Goal: Task Accomplishment & Management: Manage account settings

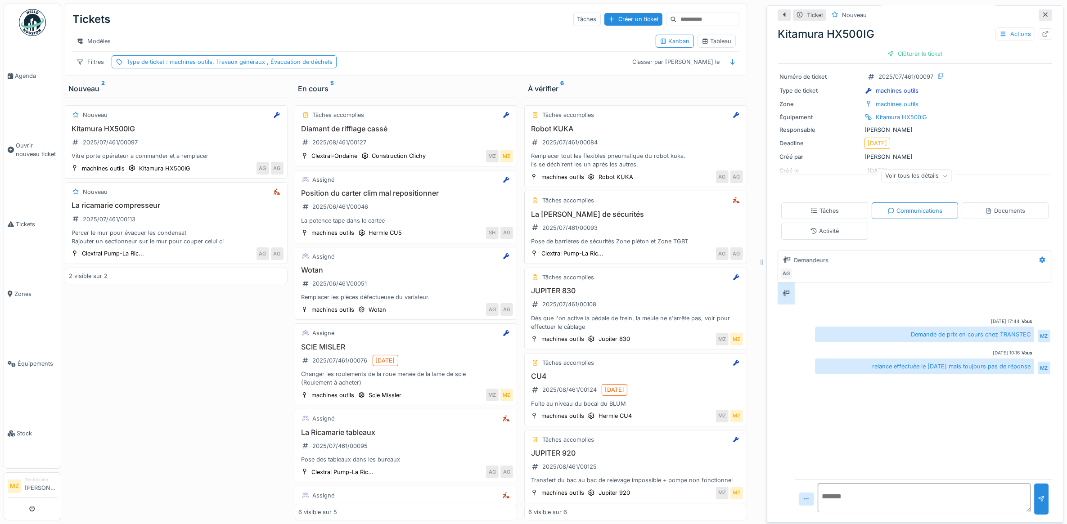
click at [644, 243] on div "Pose de barrières de sécurités Zone piéton et Zone TGBT" at bounding box center [636, 241] width 215 height 9
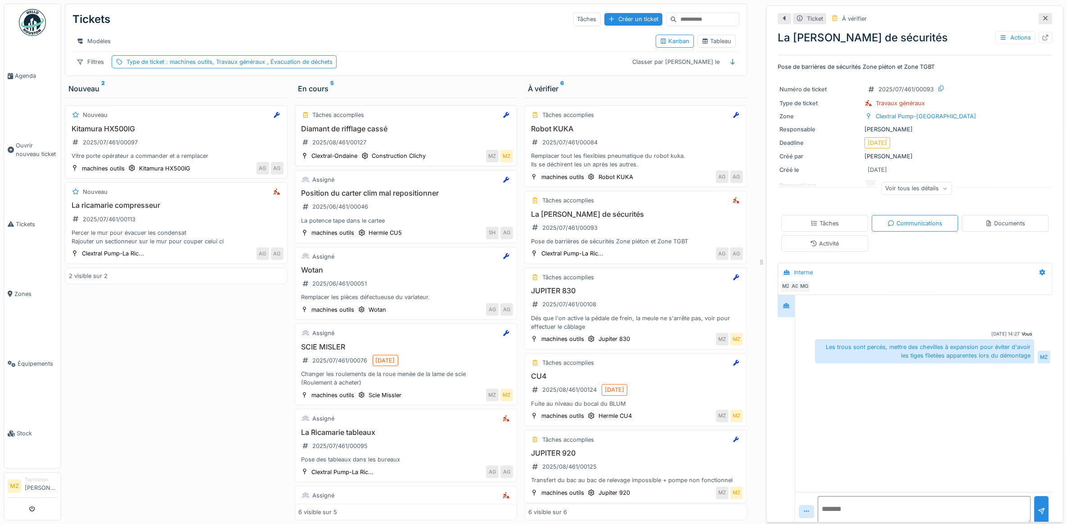
click at [419, 144] on div "Diamant de rifflage cassé 2025/08/461/00127" at bounding box center [406, 137] width 215 height 25
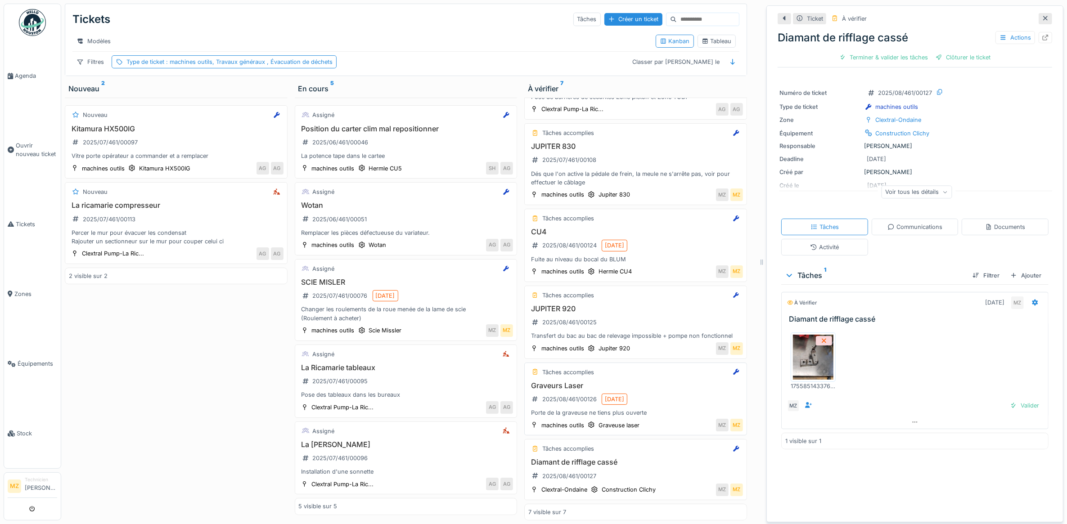
scroll to position [8, 0]
click at [653, 461] on div "Diamant de rifflage cassé 2025/08/461/00127" at bounding box center [636, 470] width 215 height 25
click at [802, 355] on img at bounding box center [813, 357] width 41 height 45
click at [905, 197] on div "Voir tous les détails" at bounding box center [917, 191] width 71 height 13
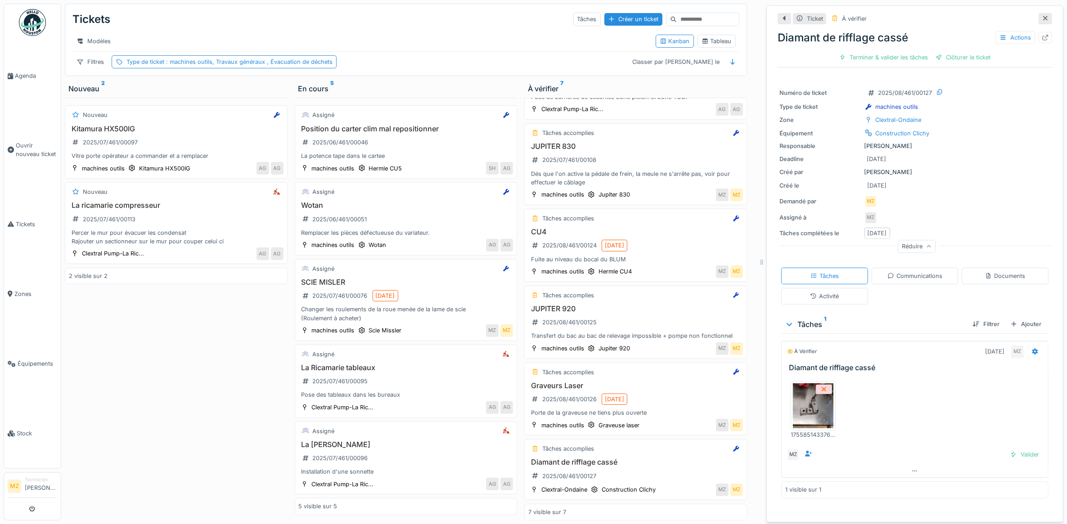
click at [899, 247] on div "Réduire" at bounding box center [917, 246] width 38 height 13
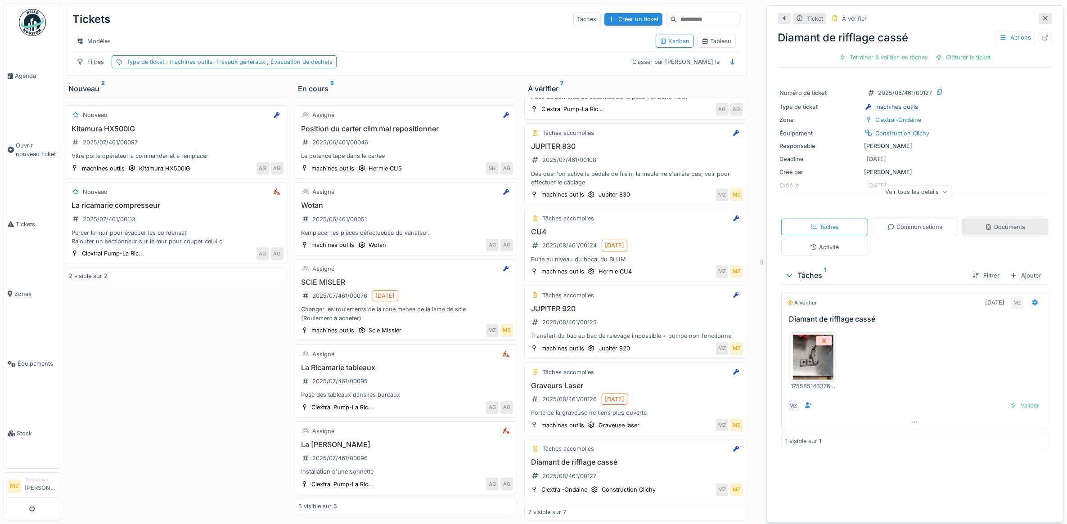
click at [962, 226] on div "Documents" at bounding box center [1005, 227] width 87 height 17
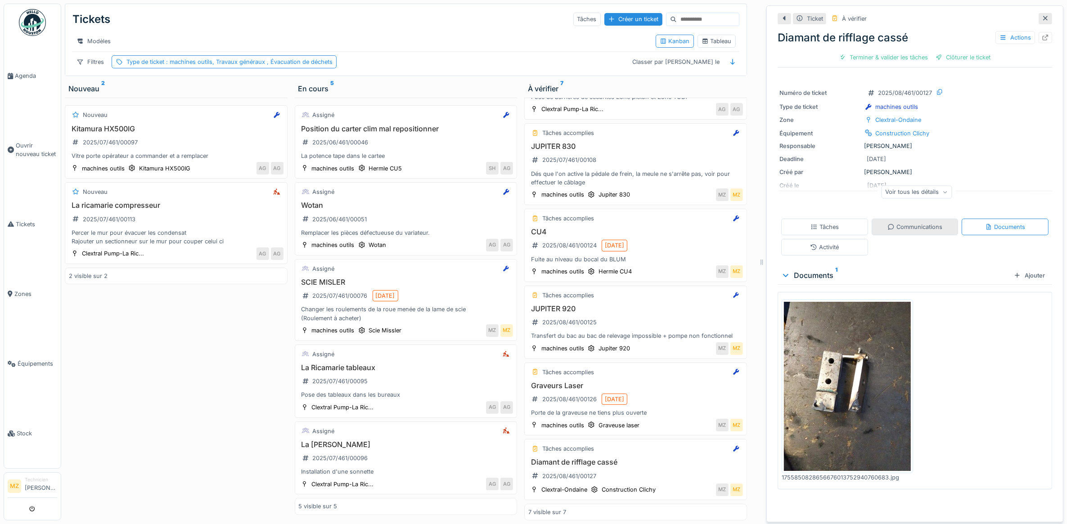
click at [928, 223] on div "Communications" at bounding box center [915, 227] width 55 height 9
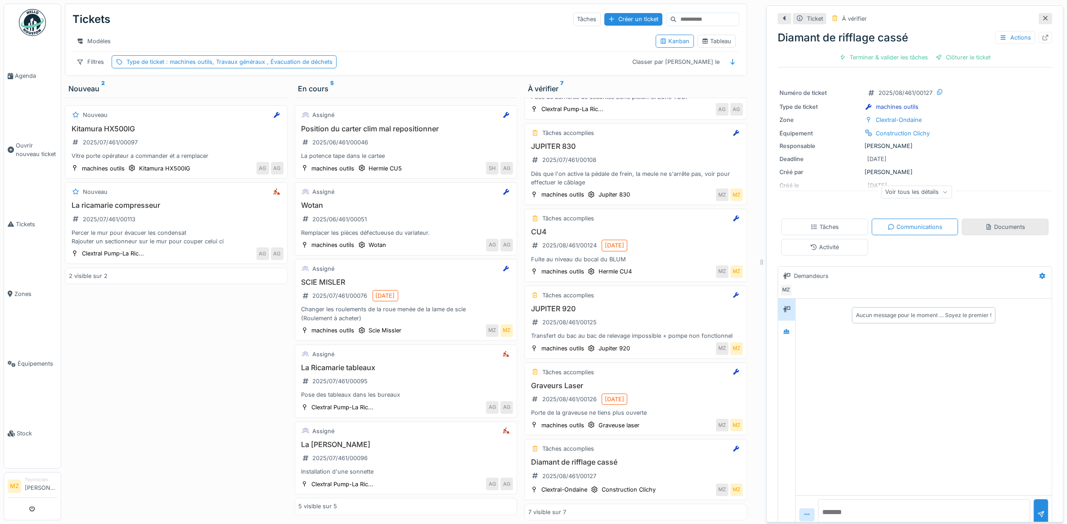
click at [963, 219] on div "Documents" at bounding box center [1005, 227] width 87 height 17
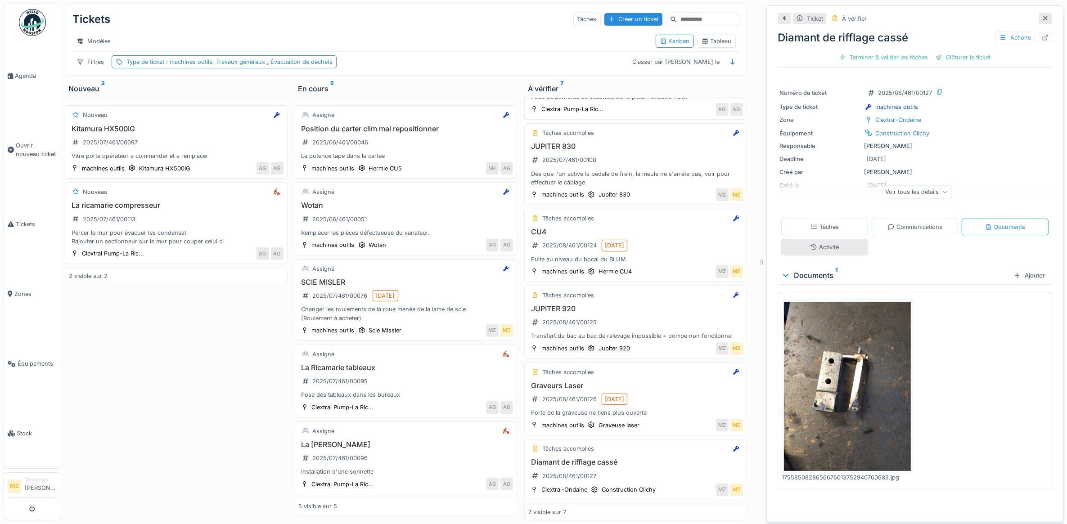
click at [807, 239] on div "Activité" at bounding box center [825, 247] width 87 height 17
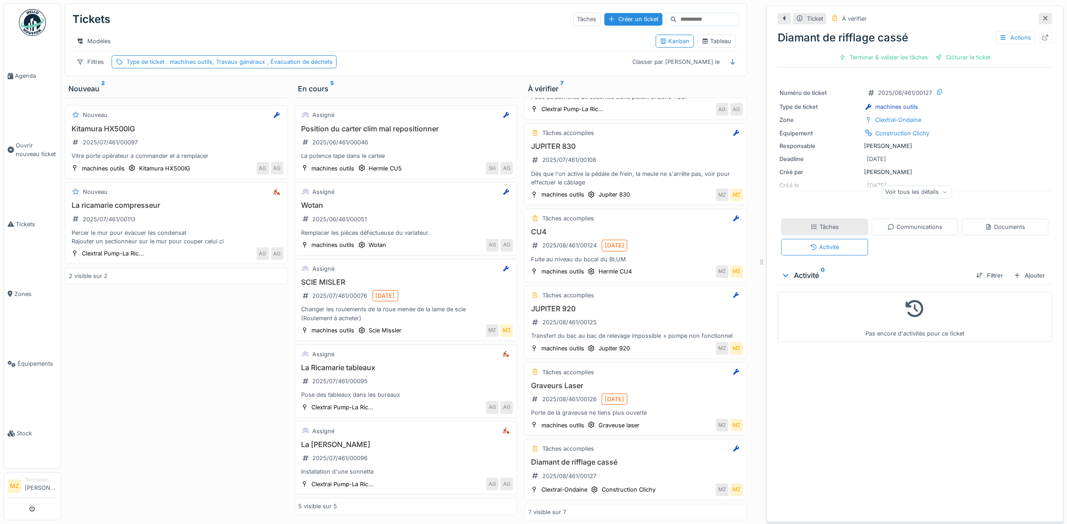
click at [823, 219] on div "Tâches" at bounding box center [825, 227] width 87 height 17
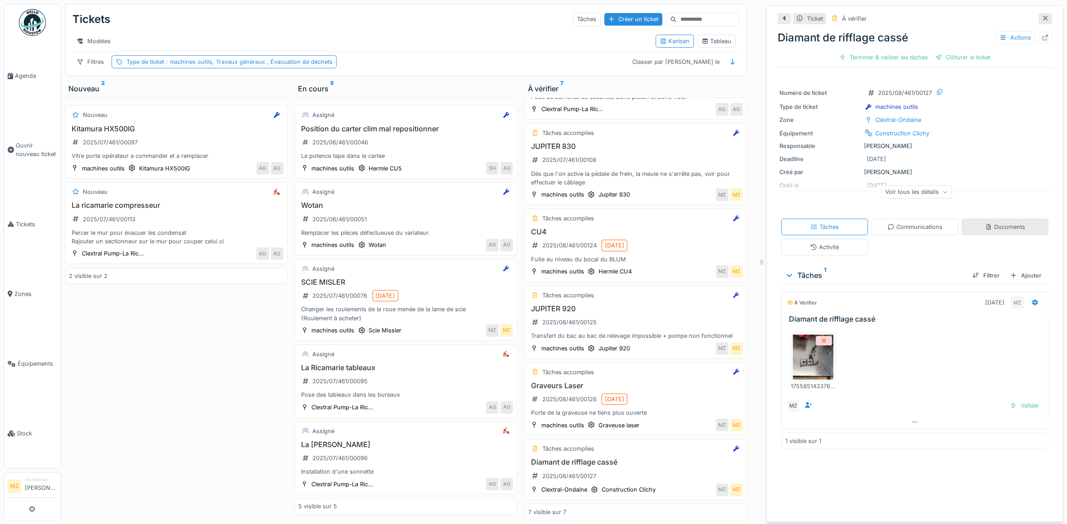
click at [985, 223] on div "Documents" at bounding box center [1005, 227] width 40 height 9
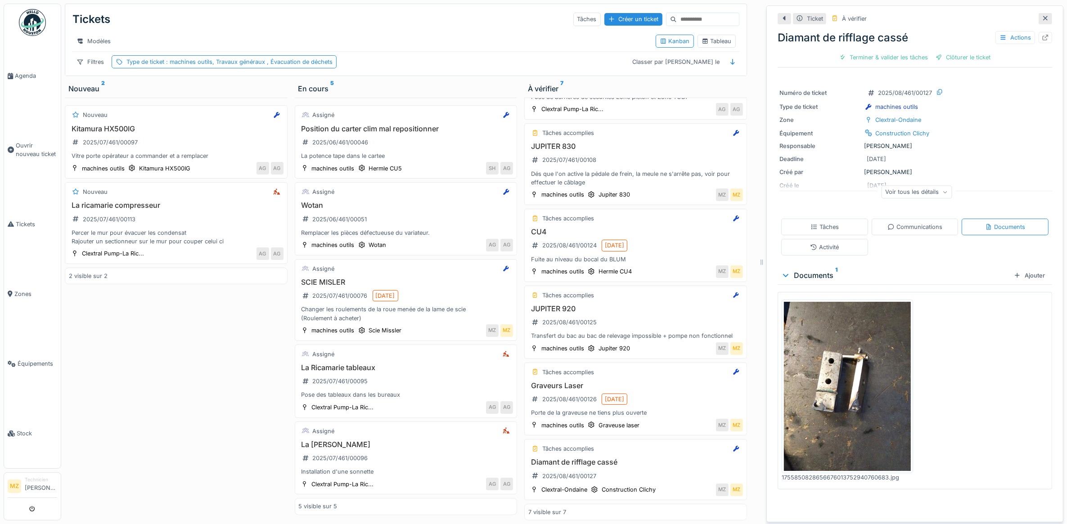
scroll to position [0, 0]
click at [820, 231] on div "Tâches" at bounding box center [825, 227] width 28 height 9
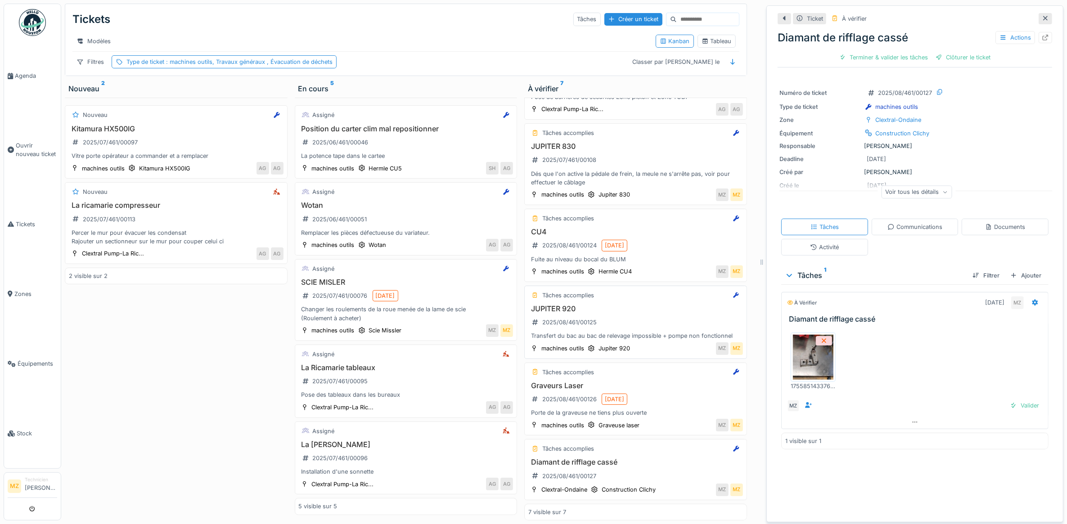
click at [641, 332] on div "Transfert du bac au bac de relevage impossible + pompe non fonctionnel" at bounding box center [636, 336] width 215 height 9
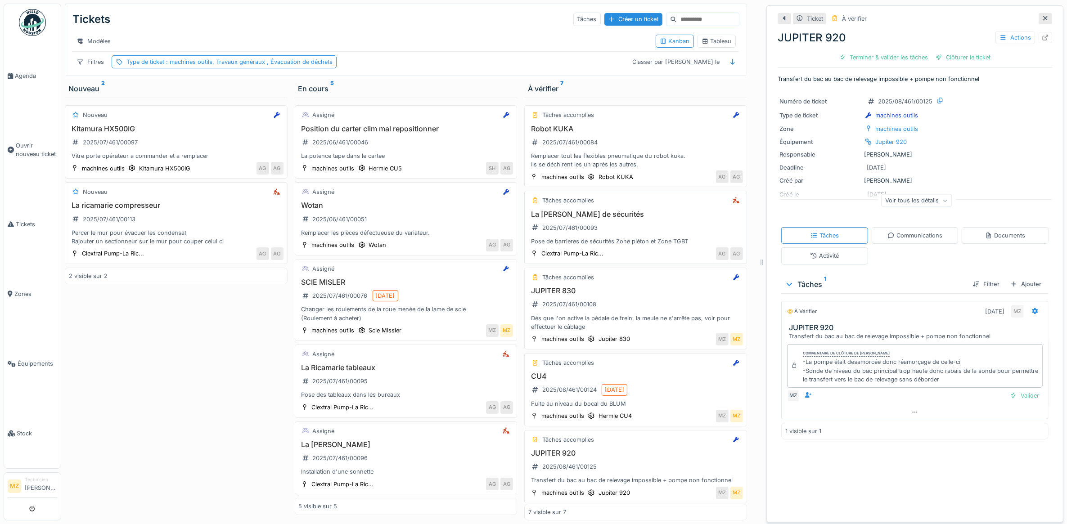
click at [637, 219] on h3 "La [PERSON_NAME] de sécurités" at bounding box center [636, 214] width 215 height 9
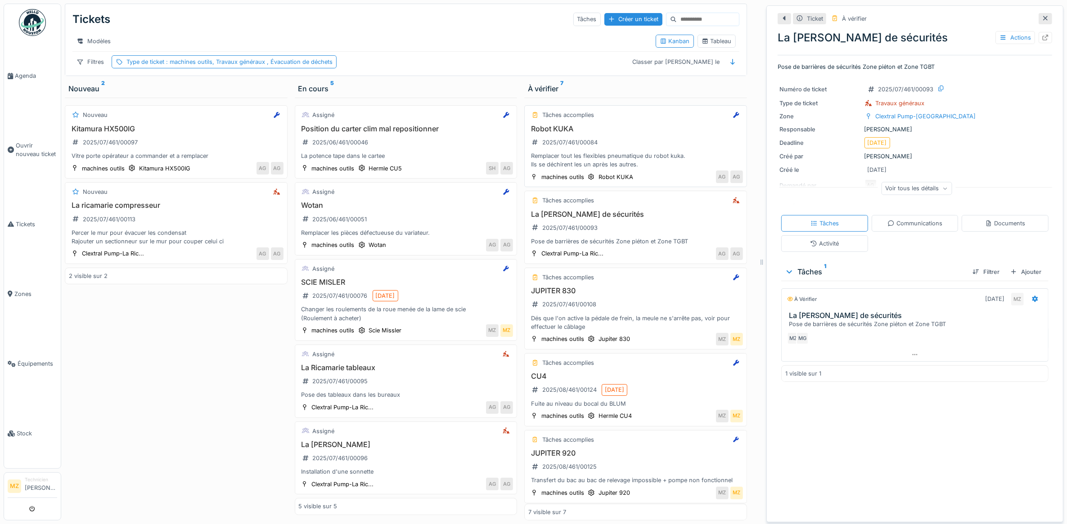
click at [648, 169] on div "Remplacer tout les flexibles pneumatique du robot kuka. Ils se déchirent les un…" at bounding box center [636, 160] width 215 height 17
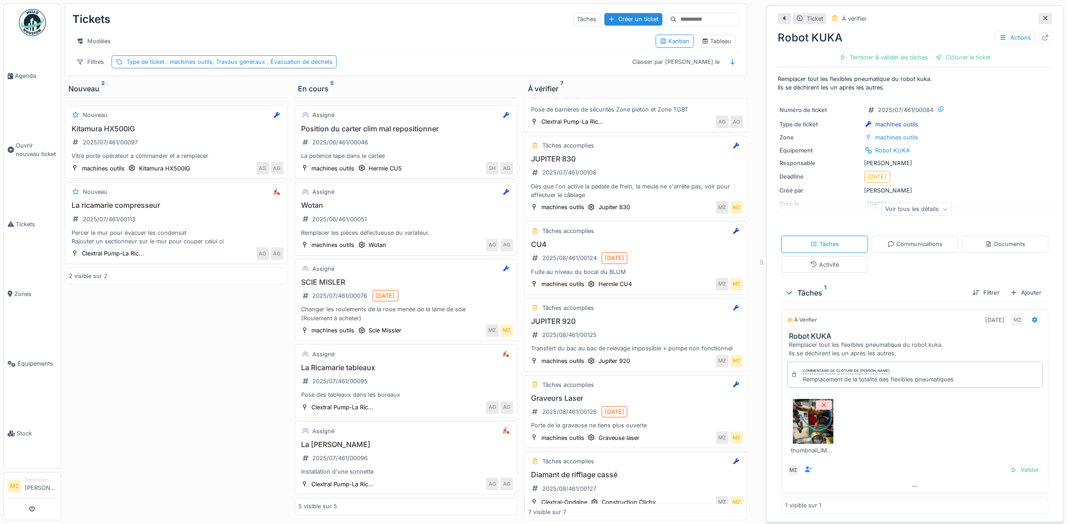
scroll to position [167, 0]
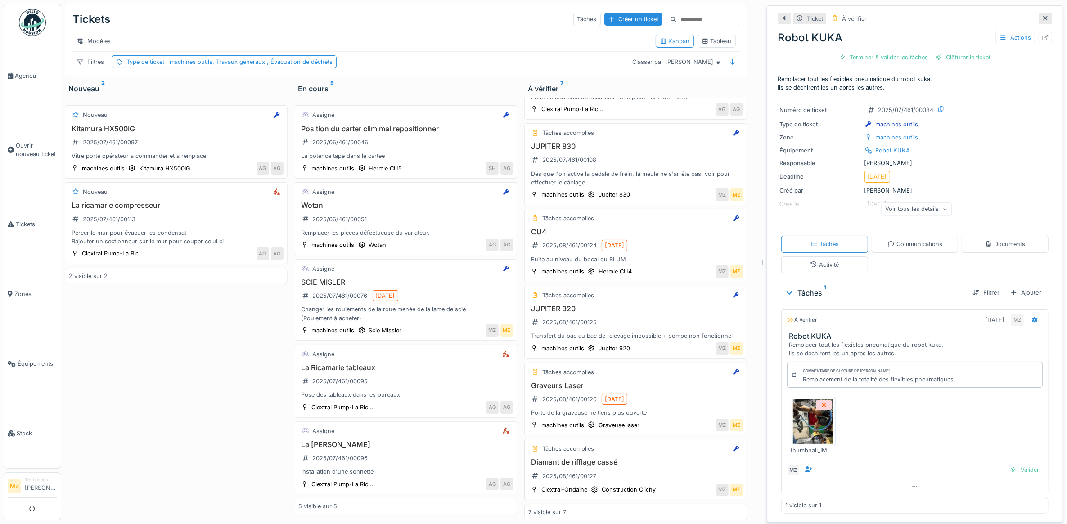
click at [656, 457] on div "Tâches accomplies Diamant de rifflage cassé 2025/08/461/00127 Clextral-Ondaine …" at bounding box center [635, 469] width 223 height 61
click at [660, 470] on div "Diamant de rifflage cassé 2025/08/461/00127" at bounding box center [636, 470] width 215 height 25
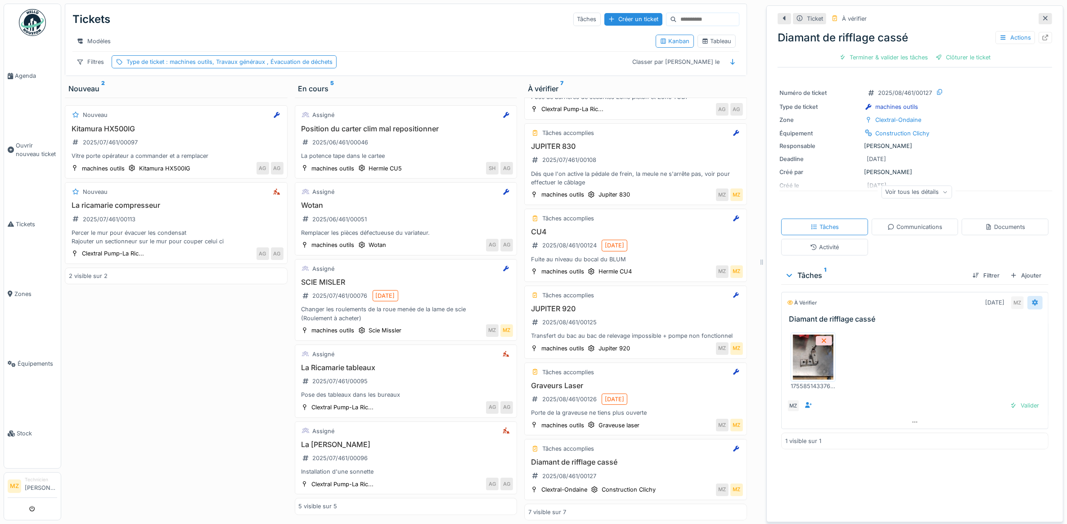
click at [1032, 307] on div at bounding box center [1035, 302] width 7 height 9
click at [975, 376] on div "Rouvrir" at bounding box center [975, 374] width 77 height 14
click at [964, 363] on div "Marquer comme terminé" at bounding box center [1000, 358] width 85 height 12
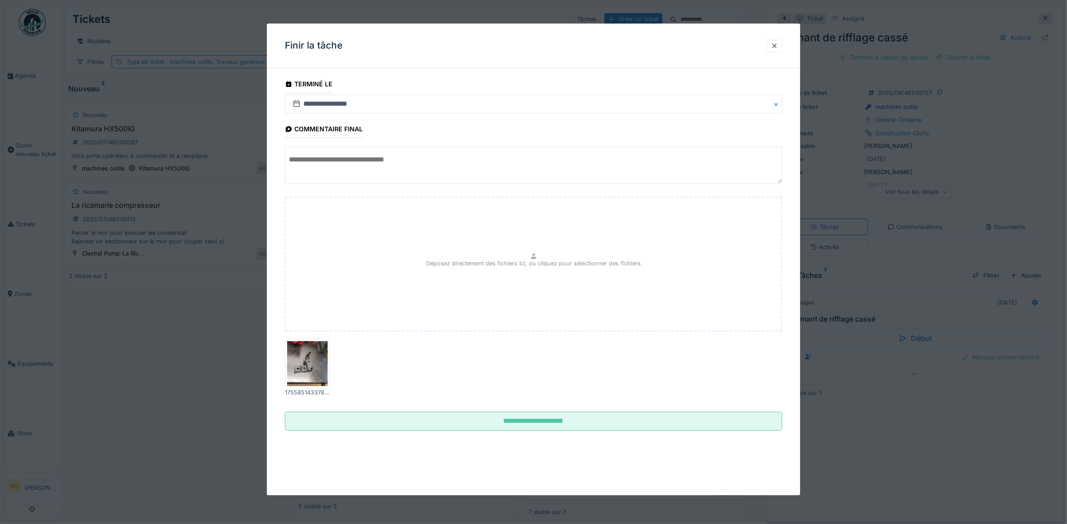
click at [452, 169] on textarea at bounding box center [534, 165] width 498 height 37
type textarea "*"
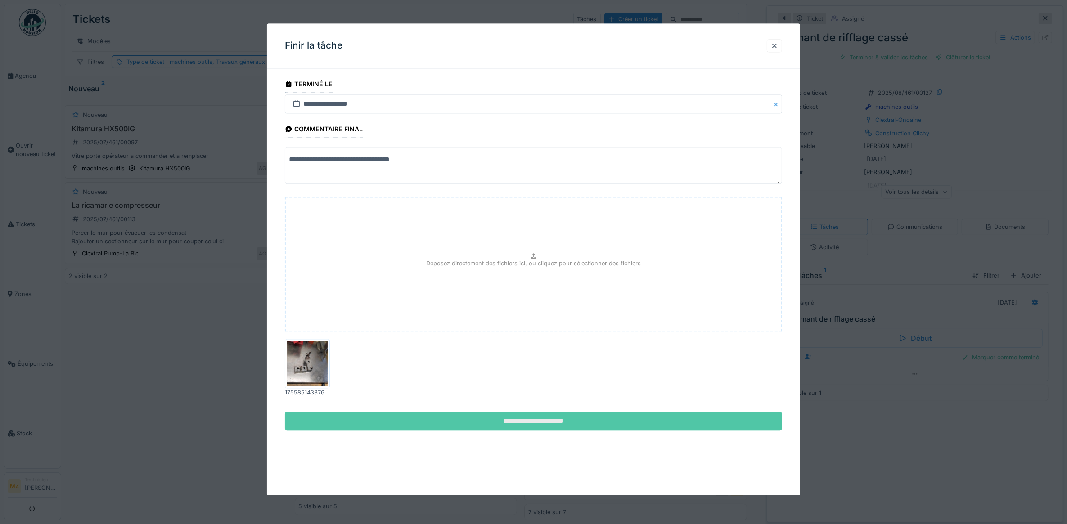
type textarea "**********"
click at [568, 421] on input "**********" at bounding box center [534, 421] width 498 height 19
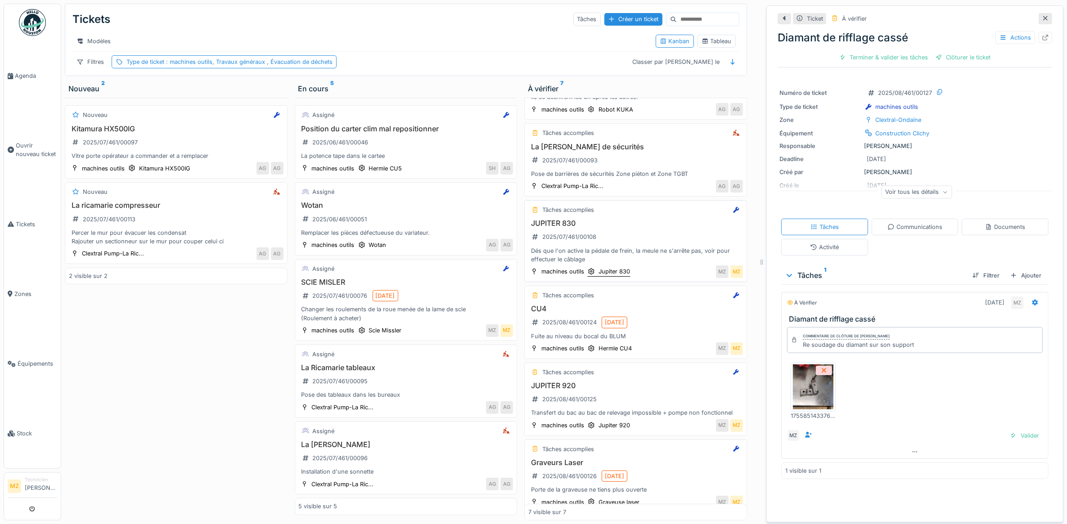
scroll to position [167, 0]
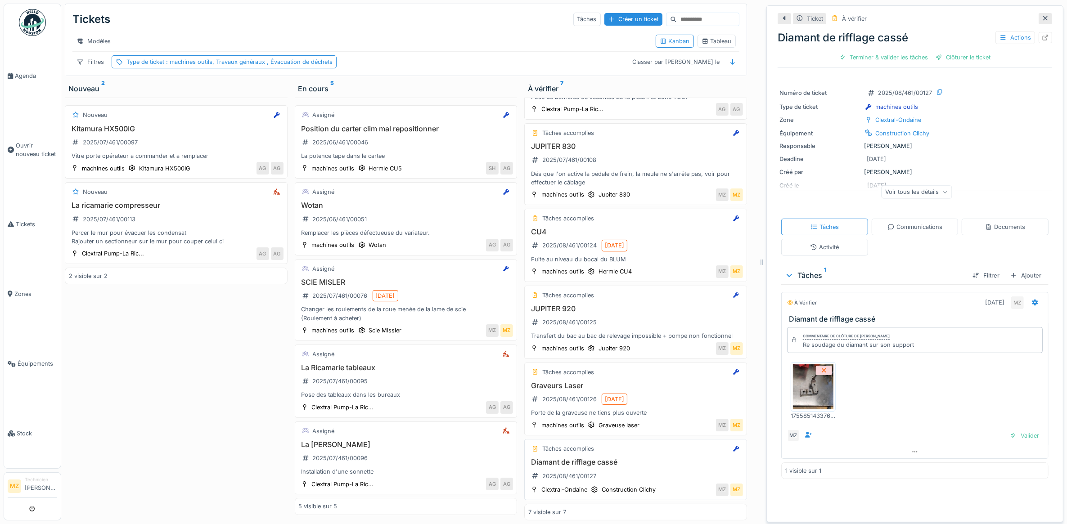
click at [650, 471] on div "Diamant de rifflage cassé 2025/08/461/00127" at bounding box center [636, 470] width 215 height 25
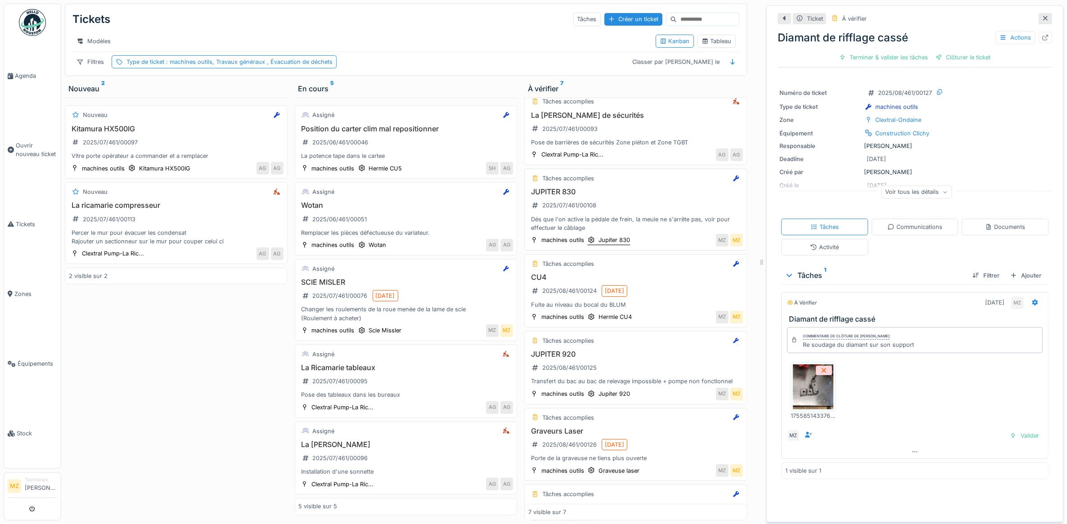
scroll to position [0, 0]
